Goal: Entertainment & Leisure: Browse casually

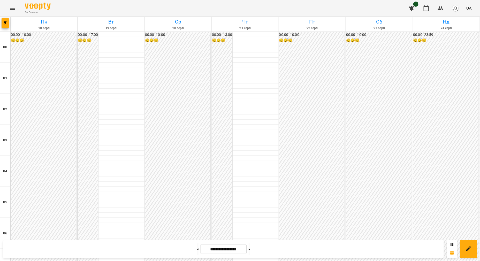
scroll to position [420, 0]
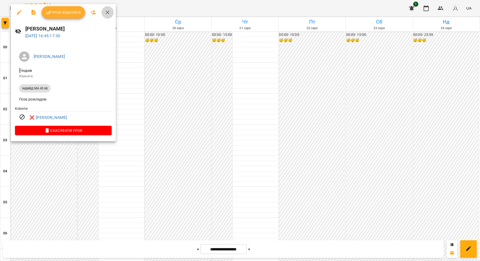
click at [107, 10] on icon "button" at bounding box center [107, 12] width 6 height 6
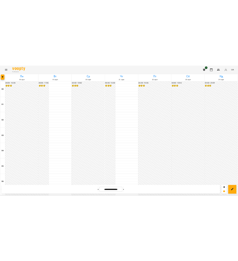
scroll to position [506, 0]
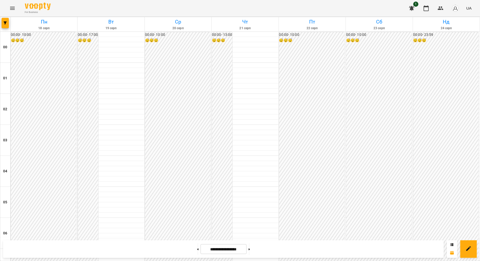
click at [14, 9] on icon "Menu" at bounding box center [12, 8] width 6 height 6
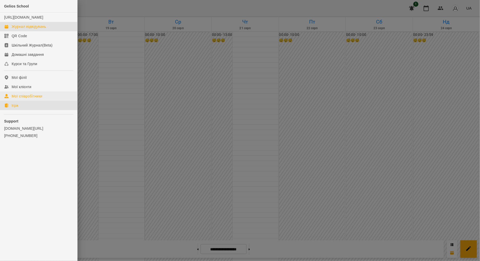
drag, startPoint x: 35, startPoint y: 110, endPoint x: 36, endPoint y: 106, distance: 4.7
click at [35, 110] on link "Ігри" at bounding box center [38, 105] width 77 height 9
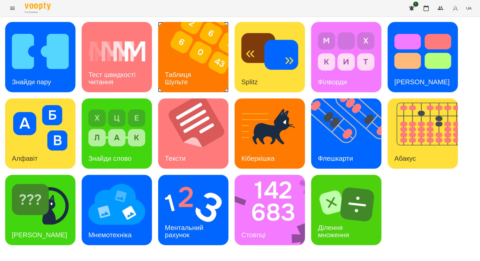
click at [198, 66] on div "Таблиця Шульте" at bounding box center [179, 79] width 42 height 28
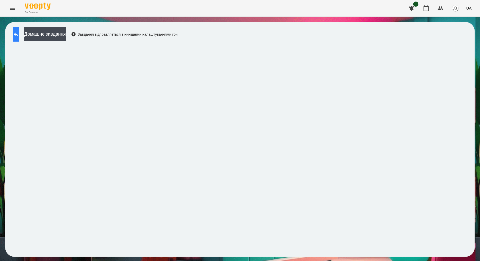
click at [19, 36] on icon at bounding box center [16, 34] width 6 height 6
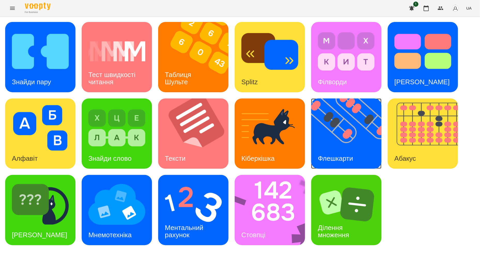
click at [340, 143] on img at bounding box center [349, 133] width 77 height 70
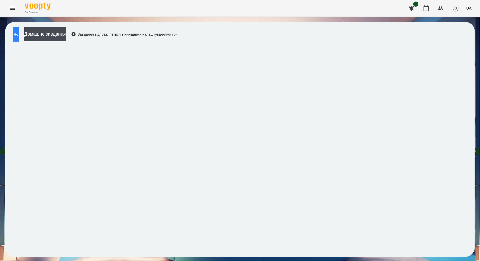
click at [19, 35] on icon at bounding box center [16, 34] width 6 height 6
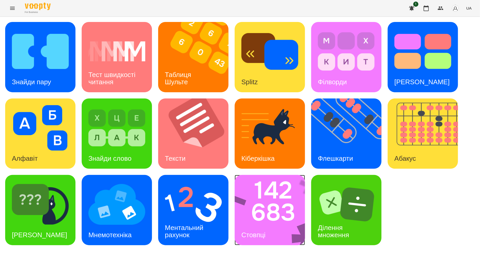
click at [272, 225] on div "Стовпці" at bounding box center [253, 235] width 37 height 20
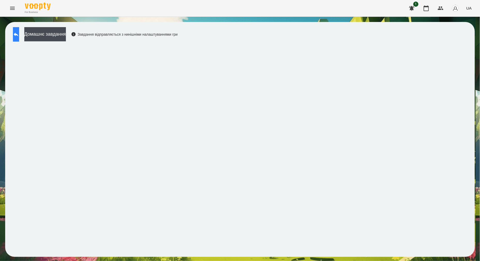
click at [18, 35] on icon at bounding box center [16, 35] width 5 height 4
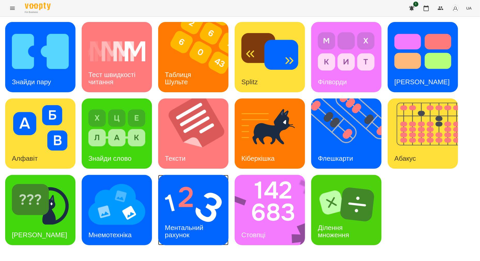
click at [193, 230] on h3 "Ментальний рахунок" at bounding box center [185, 231] width 40 height 15
